Goal: Task Accomplishment & Management: Manage account settings

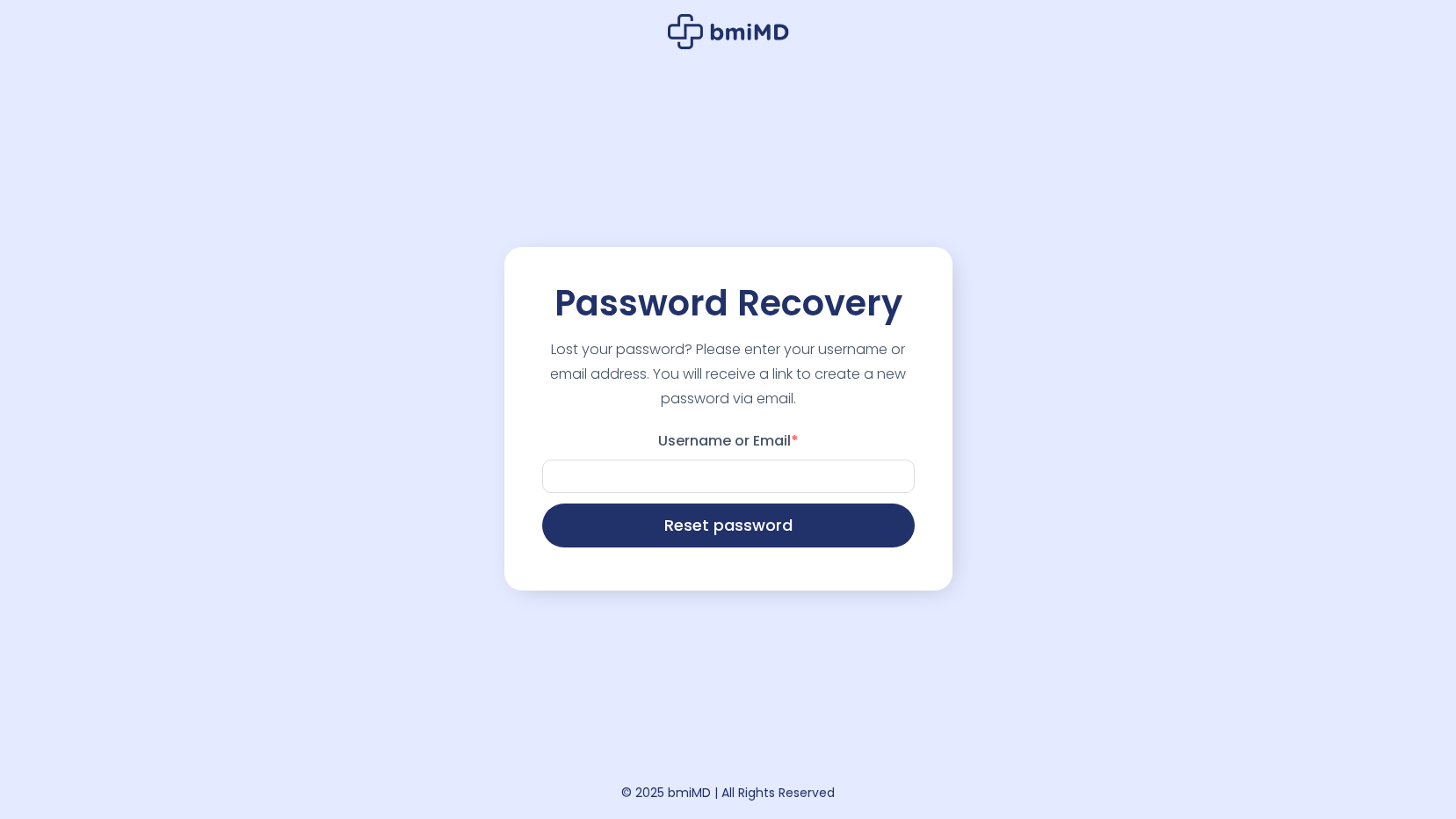
drag, startPoint x: 0, startPoint y: 0, endPoint x: 681, endPoint y: 659, distance: 947.7
click at [681, 659] on div "Password Recovery Lost your password? Please enter your username or email addre…" at bounding box center [728, 409] width 448 height 819
click at [693, 472] on input "Username or Email *" at bounding box center [735, 475] width 373 height 34
type input "**********"
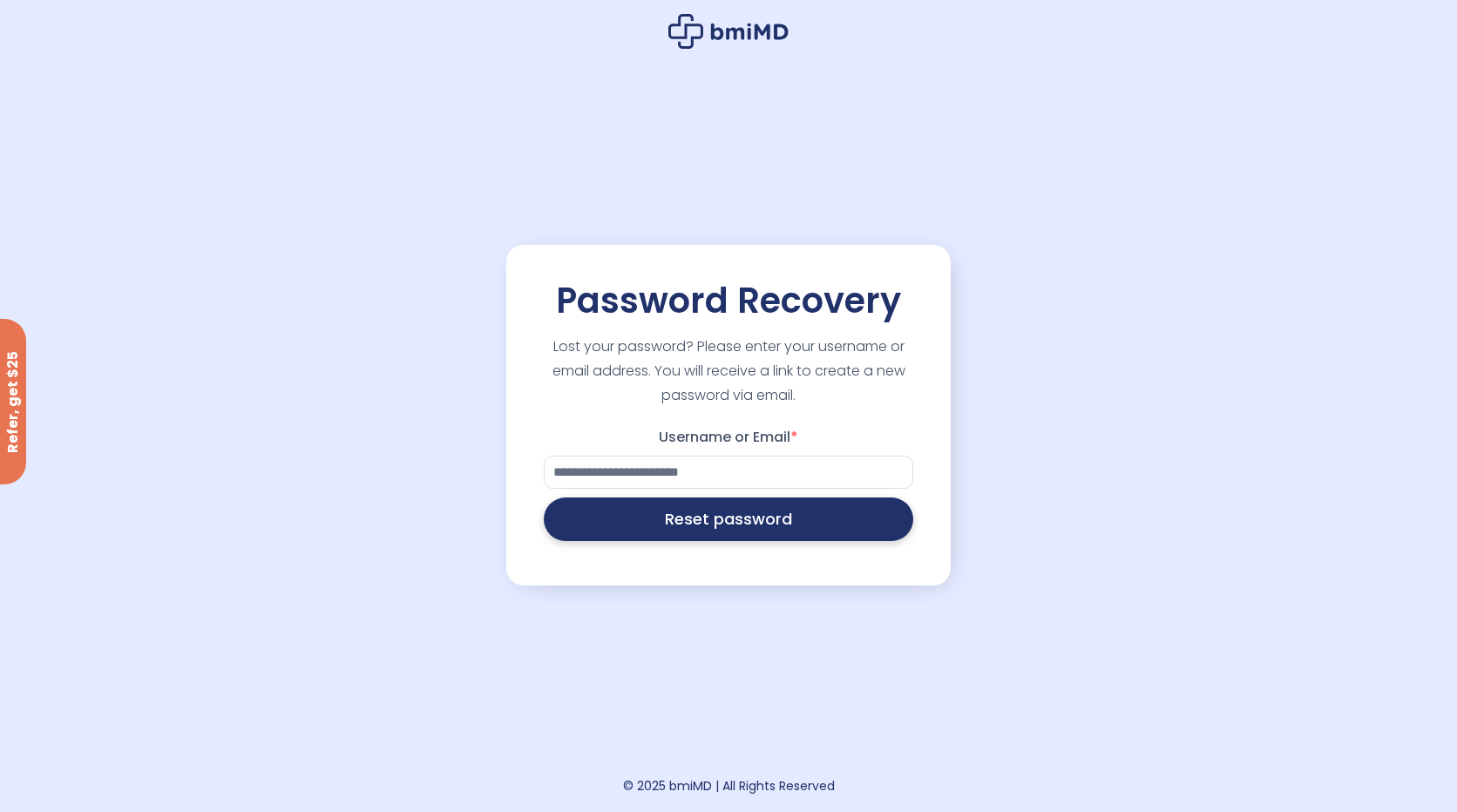
click at [621, 525] on button "Reset password" at bounding box center [728, 519] width 370 height 43
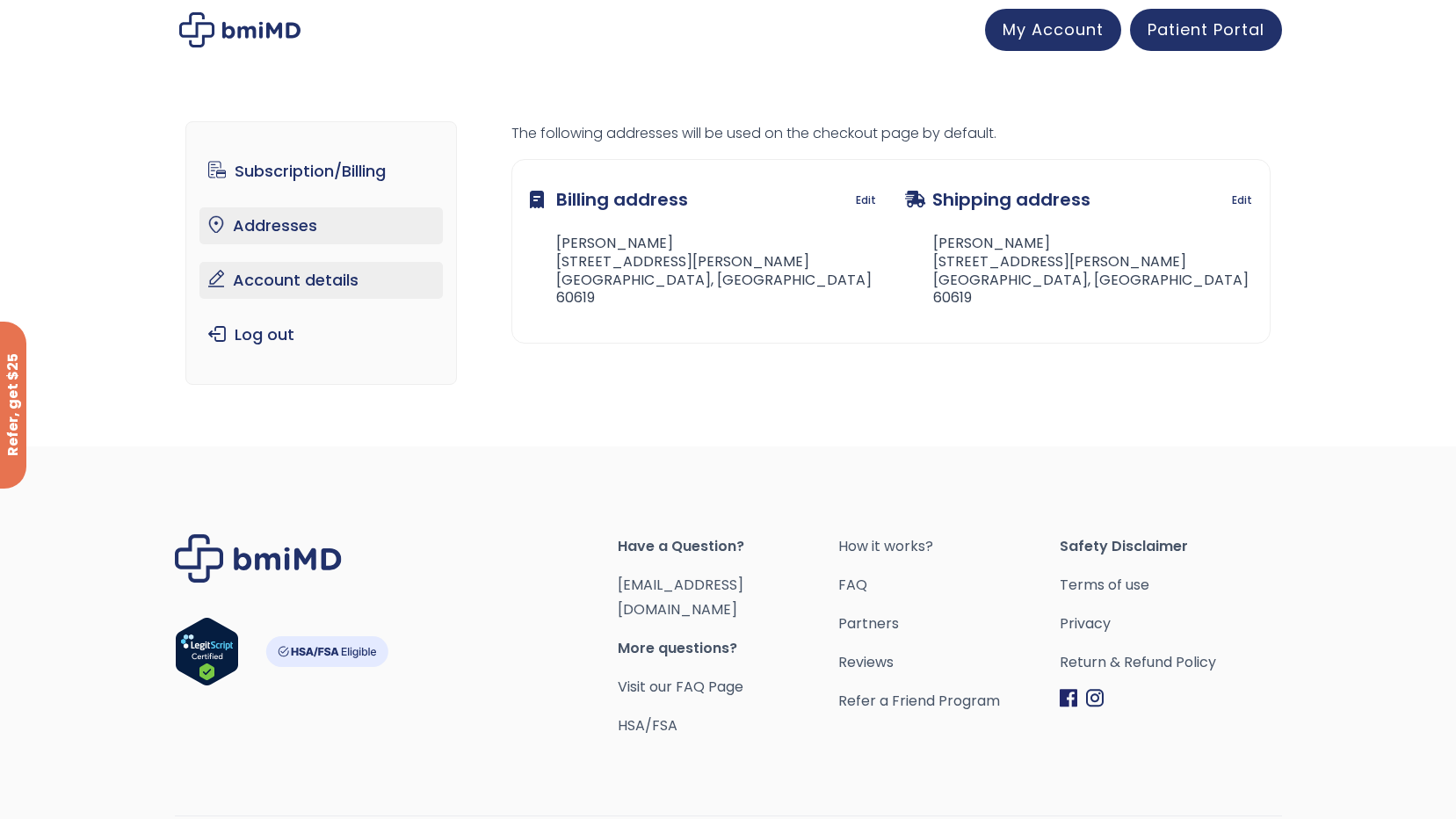
click at [271, 287] on link "Account details" at bounding box center [321, 280] width 244 height 37
